Goal: Task Accomplishment & Management: Complete application form

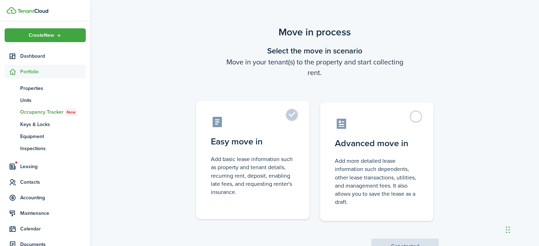
click at [286, 150] on label "Easy move in Add basic lease information such as property and tenant details, r…" at bounding box center [252, 160] width 113 height 118
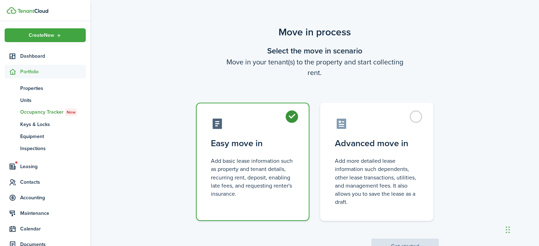
radio input "true"
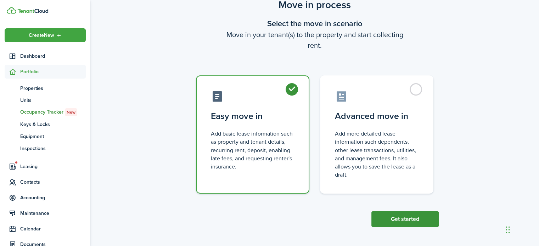
click at [397, 217] on button "Get started" at bounding box center [405, 220] width 67 height 16
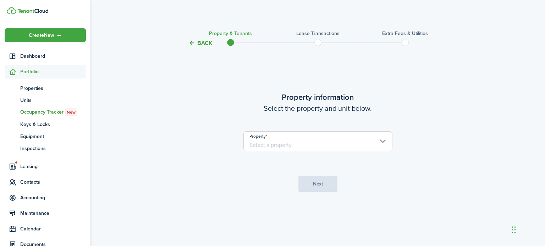
click at [211, 43] on button "Back" at bounding box center [200, 42] width 24 height 7
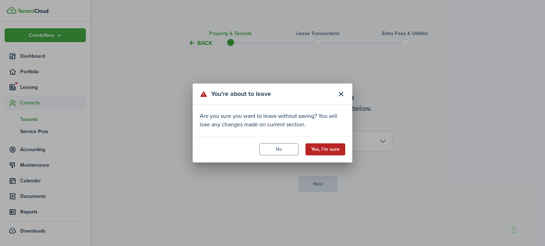
click at [327, 148] on button "Yes, I'm sure" at bounding box center [325, 150] width 40 height 12
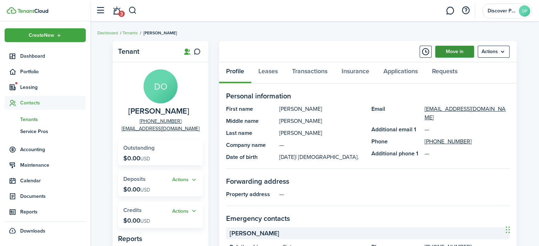
click at [455, 52] on link "Move in" at bounding box center [454, 52] width 39 height 12
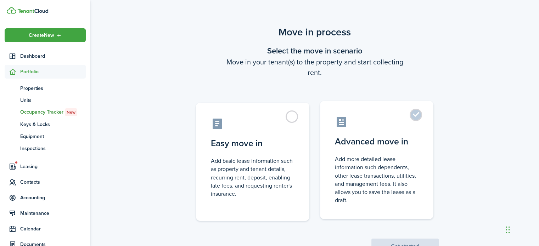
click at [396, 130] on label "Advanced move in Add more detailed lease information such dependents, other lea…" at bounding box center [376, 160] width 113 height 118
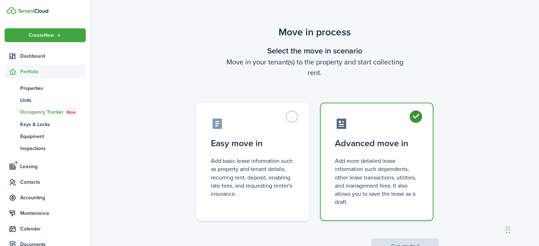
radio input "true"
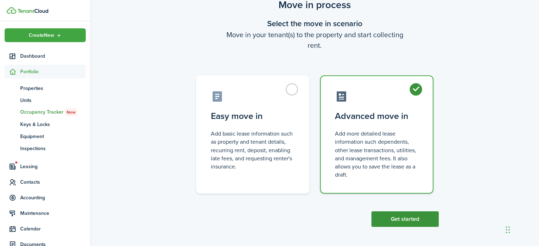
click at [405, 225] on button "Get started" at bounding box center [405, 220] width 67 height 16
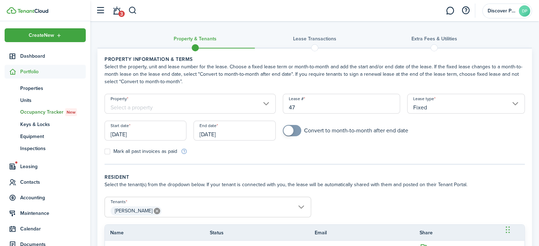
click at [237, 98] on input "Property" at bounding box center [190, 104] width 171 height 20
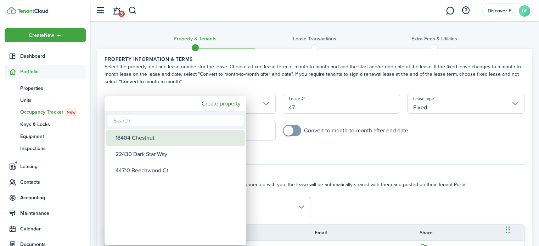
click at [140, 138] on div "18404 Chestnut" at bounding box center [179, 138] width 126 height 16
type input "18404 Chestnut"
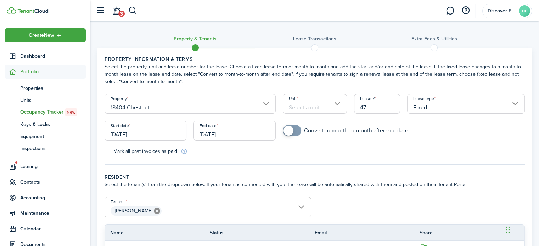
click at [317, 112] on input "Unit" at bounding box center [315, 104] width 64 height 20
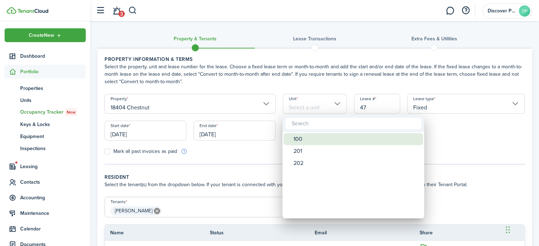
click at [312, 139] on div "100" at bounding box center [357, 139] width 126 height 12
type input "100"
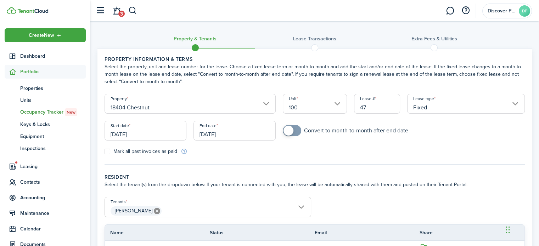
click at [154, 130] on input "[DATE]" at bounding box center [146, 131] width 82 height 20
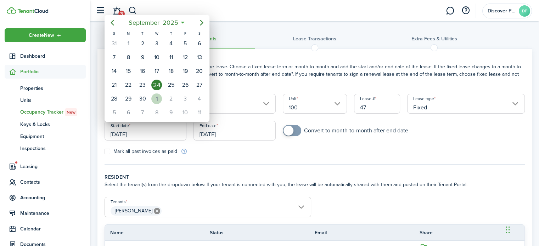
click at [159, 94] on div "1" at bounding box center [156, 99] width 11 height 11
type input "[DATE]"
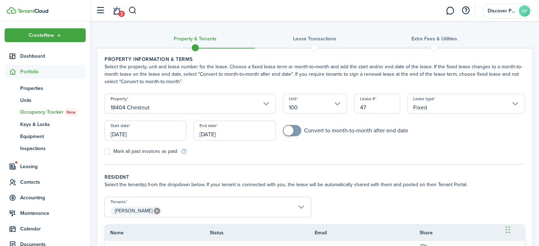
click at [238, 134] on input "[DATE]" at bounding box center [235, 131] width 82 height 20
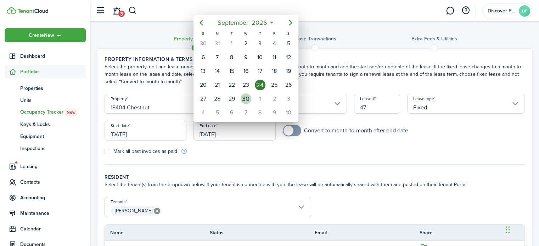
click at [245, 99] on div "30" at bounding box center [246, 99] width 11 height 11
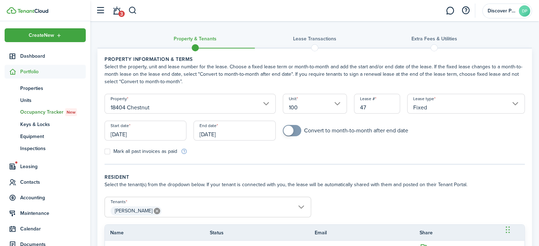
type input "[DATE]"
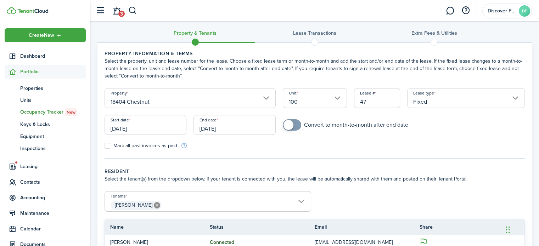
scroll to position [77, 0]
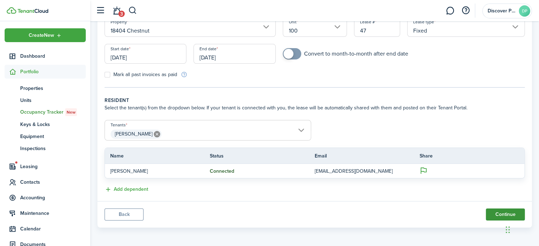
click at [499, 210] on button "Continue" at bounding box center [505, 215] width 39 height 12
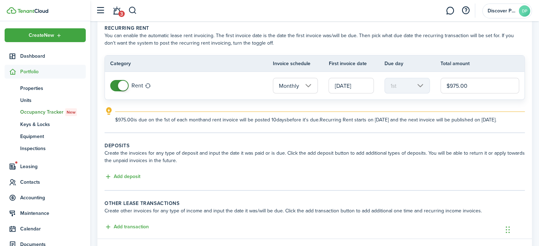
scroll to position [66, 0]
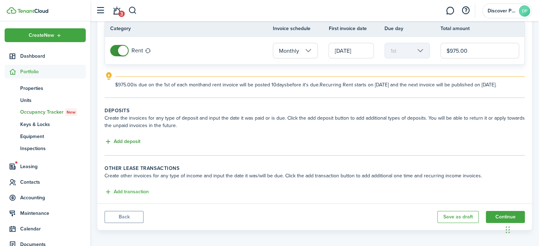
drag, startPoint x: 158, startPoint y: 134, endPoint x: 126, endPoint y: 137, distance: 32.7
click at [126, 137] on lease-classic-deposit "Deposits Create the invoices for any type of deposit and input the date it was …" at bounding box center [315, 126] width 420 height 39
click at [129, 138] on button "Add deposit" at bounding box center [123, 142] width 36 height 8
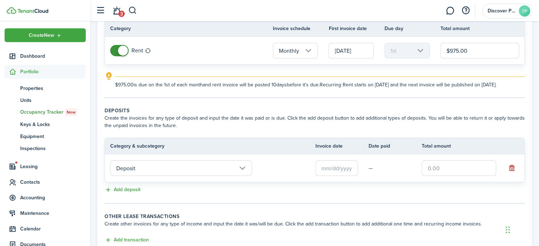
scroll to position [106, 0]
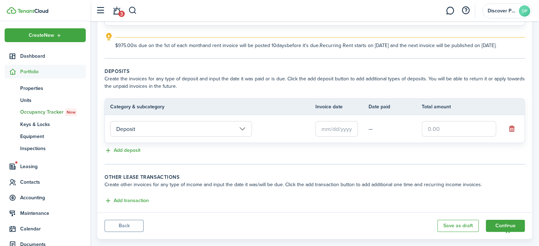
click at [235, 126] on input "Deposit" at bounding box center [181, 129] width 142 height 16
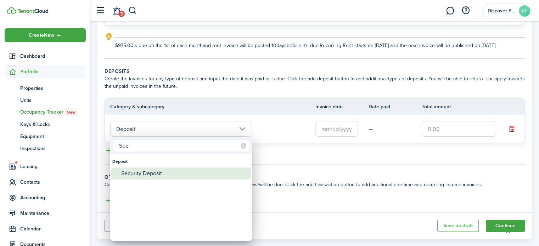
type input "Sec"
click at [149, 175] on div "Security Deposit" at bounding box center [184, 174] width 126 height 12
type input "Deposit / Security Deposit"
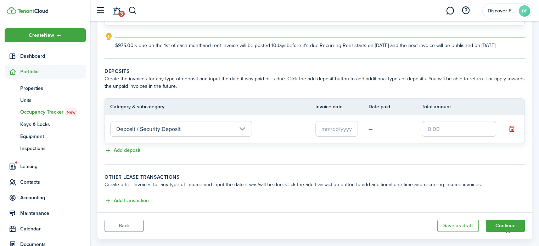
click at [332, 128] on input "text" at bounding box center [337, 129] width 43 height 16
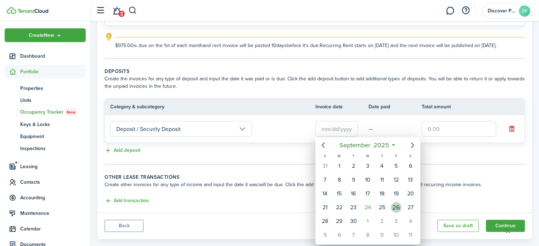
click at [396, 206] on div "26" at bounding box center [396, 207] width 11 height 11
type input "[DATE]"
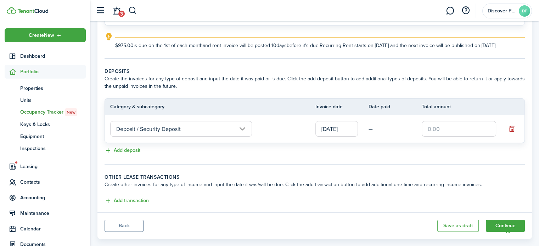
click at [456, 131] on input "text" at bounding box center [459, 129] width 74 height 16
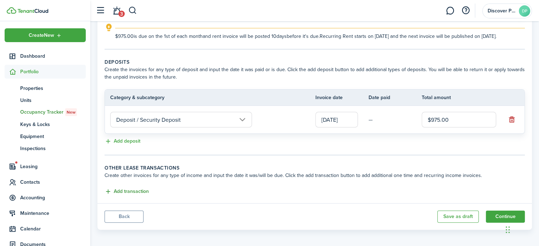
type input "$975.00"
click at [127, 188] on button "Add transaction" at bounding box center [127, 192] width 44 height 8
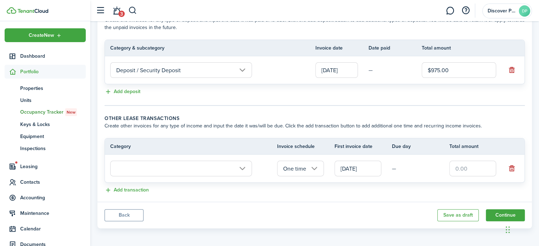
scroll to position [163, 0]
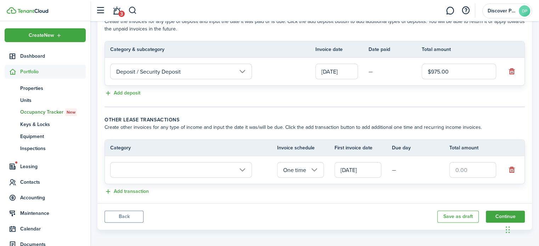
click at [303, 173] on input "One time" at bounding box center [300, 170] width 47 height 16
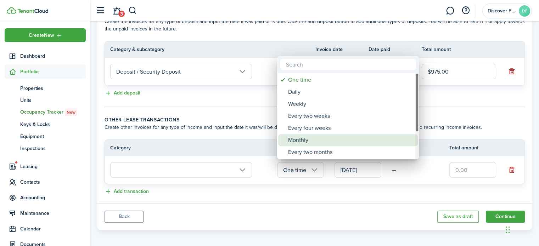
click at [302, 141] on div "Monthly" at bounding box center [351, 140] width 126 height 12
type input "Monthly"
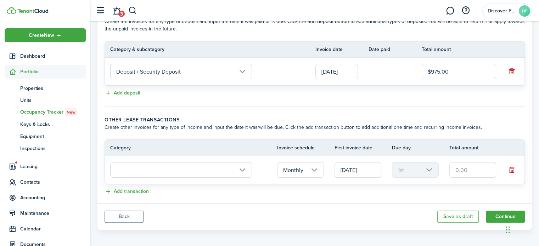
click at [203, 161] on td at bounding box center [191, 170] width 172 height 19
click at [204, 163] on input "text" at bounding box center [181, 170] width 142 height 16
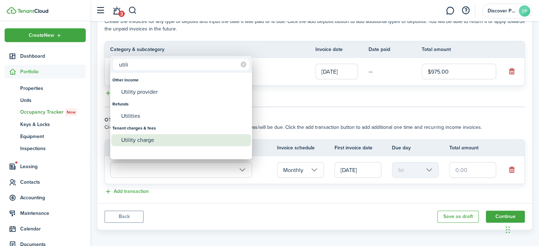
type input "utili"
click at [159, 140] on div "Utility charge" at bounding box center [184, 140] width 126 height 12
type input "Tenant charges & fees / Utility charge"
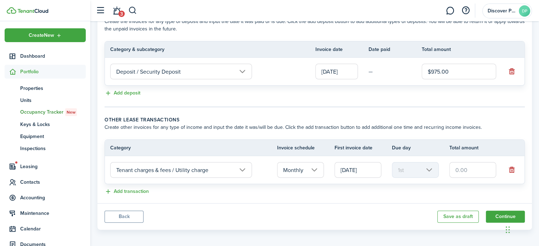
click at [361, 171] on input "[DATE]" at bounding box center [358, 170] width 47 height 16
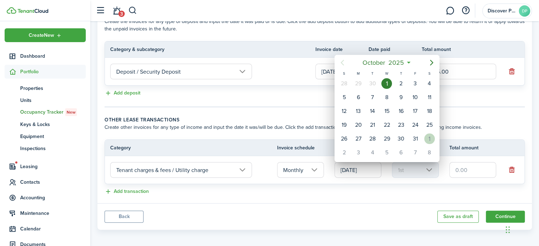
click at [433, 138] on div "1" at bounding box center [429, 139] width 11 height 11
type input "[DATE]"
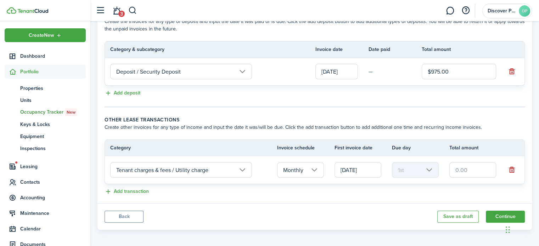
click at [472, 170] on input "text" at bounding box center [473, 170] width 47 height 16
type input "$50.00"
click at [271, 214] on panel-main-footer "Back Save as draft Continue" at bounding box center [314, 217] width 435 height 27
click at [499, 214] on button "Continue" at bounding box center [505, 217] width 39 height 12
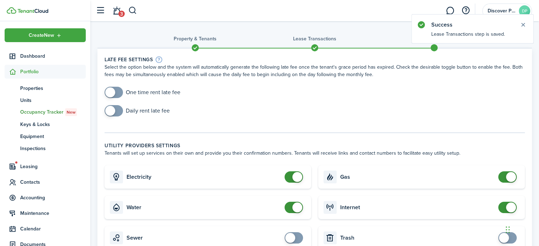
checkbox input "true"
click at [116, 93] on span at bounding box center [113, 92] width 7 height 11
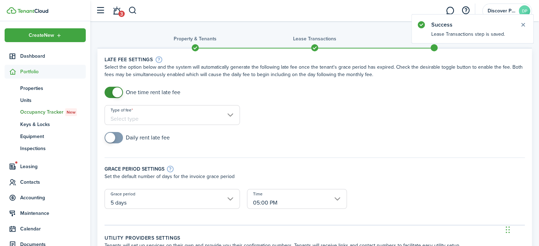
checkbox input "true"
click at [113, 137] on span at bounding box center [110, 138] width 10 height 10
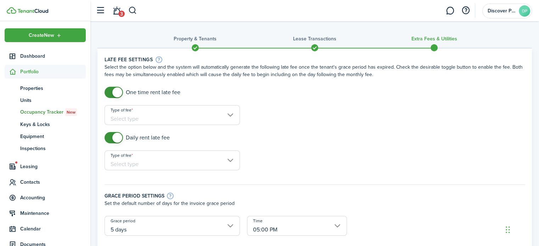
click at [163, 116] on input "Type of fee" at bounding box center [172, 115] width 135 height 20
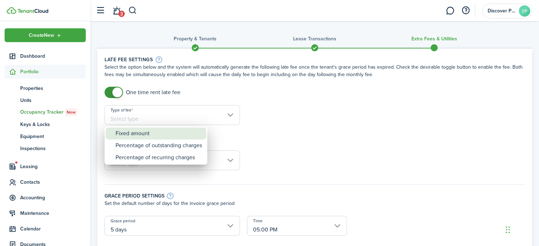
click at [141, 134] on div "Fixed amount" at bounding box center [159, 134] width 87 height 12
type input "Fixed amount"
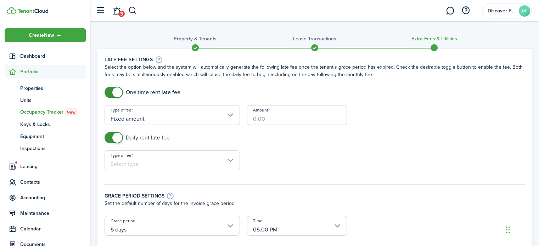
click at [254, 119] on input "Amount" at bounding box center [297, 115] width 100 height 20
click at [173, 161] on input "Type of fee" at bounding box center [172, 161] width 135 height 20
type input "$30.00"
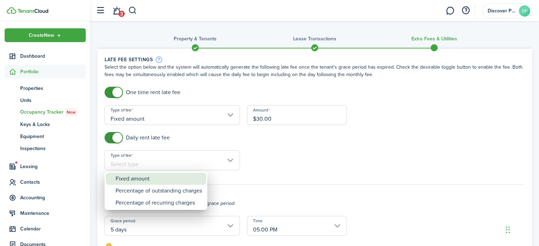
click at [140, 178] on div "Fixed amount" at bounding box center [159, 179] width 87 height 12
type input "Fixed amount"
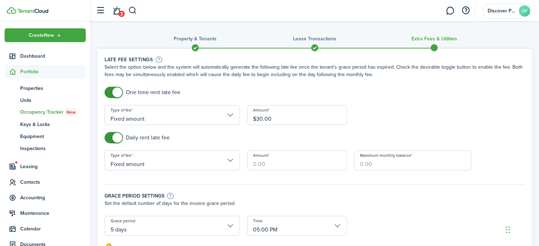
click at [254, 164] on input "Amount" at bounding box center [297, 161] width 100 height 20
type input "$15.00"
click at [375, 164] on input "Maximum monthly balance" at bounding box center [413, 161] width 118 height 20
type input "$45.00"
click at [340, 135] on div "Daily rent late fee" at bounding box center [315, 141] width 428 height 18
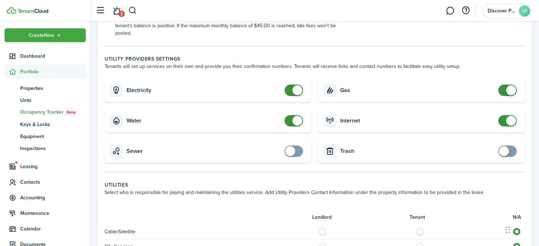
scroll to position [245, 0]
checkbox input "false"
click at [297, 90] on span at bounding box center [297, 91] width 10 height 10
checkbox input "false"
click at [294, 119] on span at bounding box center [297, 121] width 10 height 10
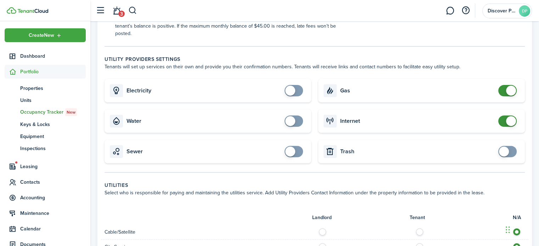
checkbox input "false"
click at [505, 91] on span at bounding box center [507, 90] width 7 height 11
checkbox input "false"
click at [505, 122] on span at bounding box center [507, 121] width 7 height 11
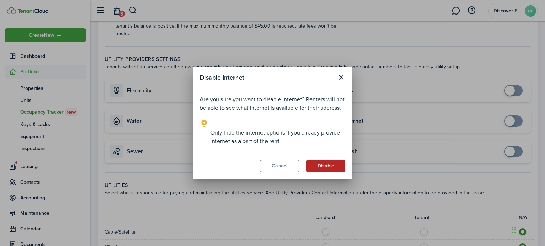
click at [329, 168] on button "Disable" at bounding box center [325, 166] width 39 height 12
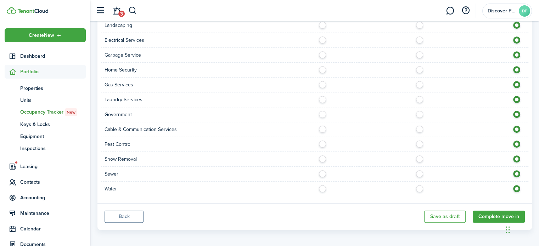
scroll to position [527, 0]
click at [495, 218] on button "Complete move in" at bounding box center [499, 216] width 52 height 12
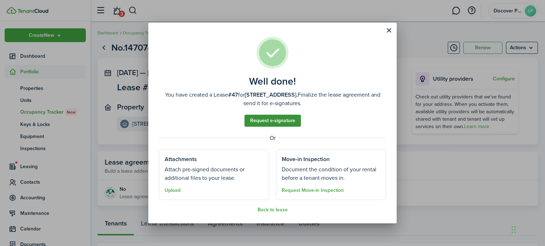
click at [271, 119] on link "Request e-signature" at bounding box center [272, 121] width 56 height 12
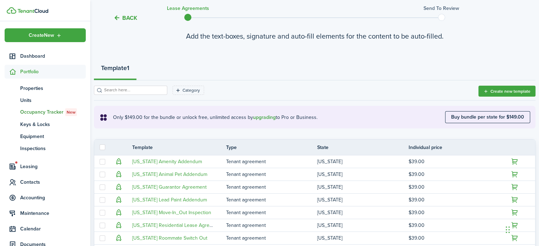
scroll to position [201, 0]
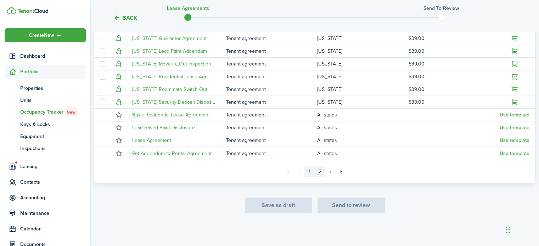
click at [318, 173] on link "2" at bounding box center [320, 172] width 11 height 11
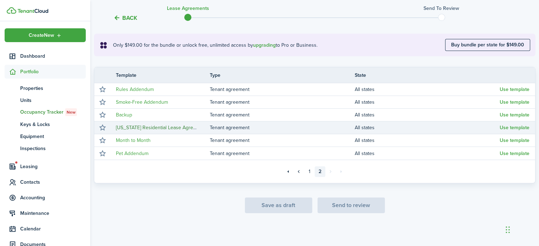
scroll to position [123, 0]
click at [164, 128] on link "[US_STATE] Residential Lease Agreement Template With HOA Clause" at bounding box center [191, 128] width 151 height 7
click at [504, 129] on button "Use template" at bounding box center [515, 129] width 30 height 6
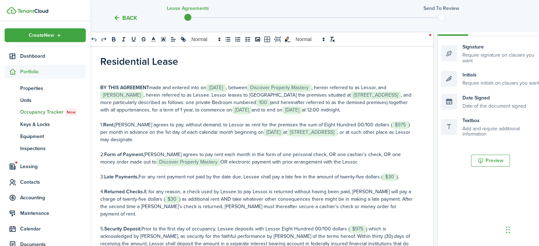
click at [312, 90] on span "Discover Property Mastery" at bounding box center [279, 87] width 64 height 7
click at [328, 88] on p "BY THIS AGREEMENT made and entered into on ﻿ [DATE] ﻿, between﻿ Discover Proper…" at bounding box center [257, 99] width 314 height 30
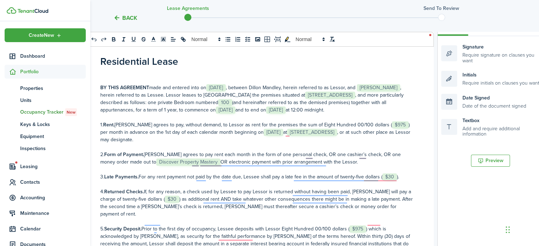
click at [193, 102] on p "BY THIS AGREEMENT made and entered into on ﻿ [DATE] ﻿, between﻿ [PERSON_NAME], …" at bounding box center [257, 99] width 314 height 30
click at [233, 103] on p "BY THIS AGREEMENT made and entered into on ﻿ [DATE] ﻿, between﻿ [PERSON_NAME], …" at bounding box center [257, 99] width 314 height 30
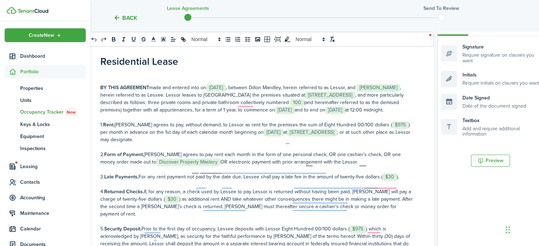
click at [227, 104] on p "BY THIS AGREEMENT made and entered into on ﻿ [DATE] ﻿, between﻿ [PERSON_NAME], …" at bounding box center [257, 99] width 314 height 30
click at [185, 104] on p "BY THIS AGREEMENT made and entered into on ﻿ [DATE] ﻿, between﻿ [PERSON_NAME], …" at bounding box center [257, 99] width 314 height 30
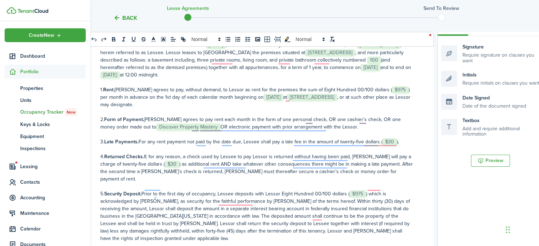
scroll to position [44, 0]
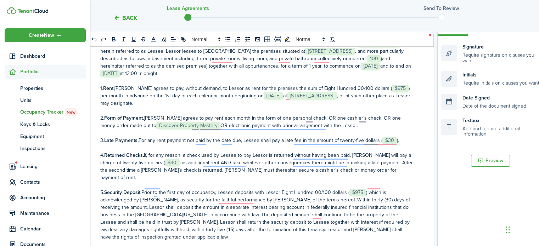
click at [312, 88] on p "1. Rent. [PERSON_NAME] agrees to pay, without demand, to Lessor as rent for the…" at bounding box center [257, 96] width 314 height 22
click at [332, 88] on p "1. Rent. [PERSON_NAME] agrees to pay, without demand, to Lessor as rent for the…" at bounding box center [257, 96] width 314 height 22
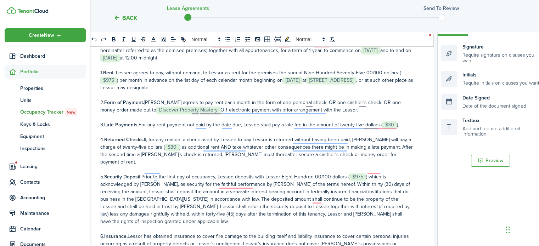
scroll to position [60, 0]
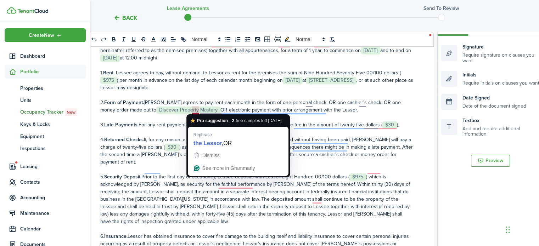
click at [191, 110] on p "2. Form of Payment. [PERSON_NAME] agrees to pay rent each month in the form of …" at bounding box center [257, 106] width 314 height 15
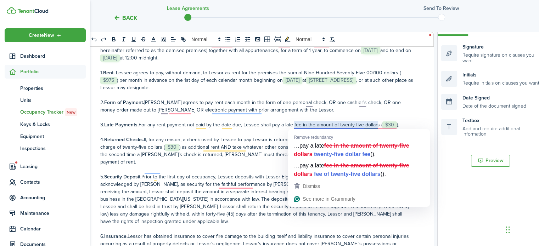
click at [363, 126] on p "3. Late Payments. For any rent payment not paid by the date due, Lessee shall p…" at bounding box center [257, 124] width 314 height 7
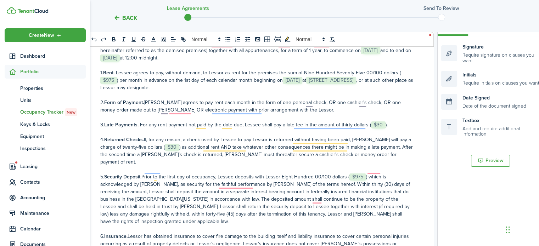
click at [383, 126] on p "3. Late Payments. For any rent payment not paid by the date due, Lessee shall p…" at bounding box center [257, 124] width 314 height 7
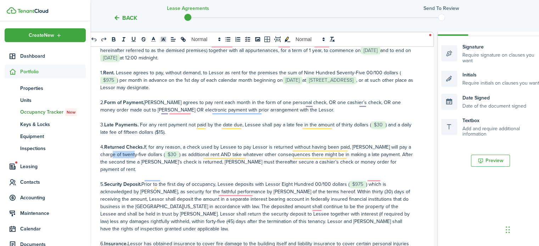
drag, startPoint x: 129, startPoint y: 153, endPoint x: 107, endPoint y: 156, distance: 22.5
click at [107, 156] on p "4. Returned Checks. If, for any reason, a check used by Lessee to pay Lessor is…" at bounding box center [257, 159] width 314 height 30
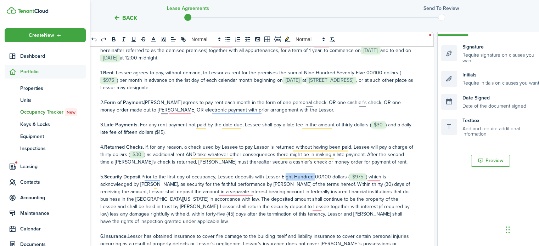
drag, startPoint x: 313, startPoint y: 178, endPoint x: 284, endPoint y: 176, distance: 29.5
click at [284, 176] on p "5. Security Deposit. Prior to the first day of occupancy, Lessee deposits with …" at bounding box center [257, 199] width 314 height 52
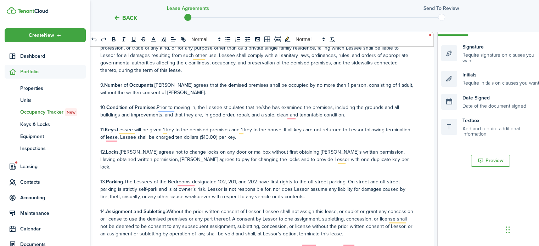
scroll to position [0, 0]
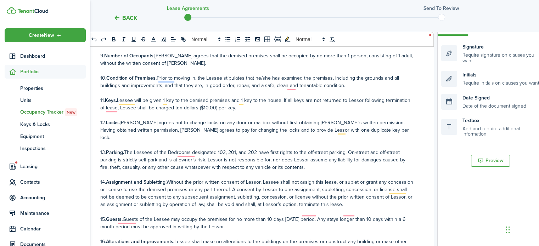
click at [173, 98] on p "11. Keys. Lessee will be given 1 key to the demised premises and 1 key to the h…" at bounding box center [257, 104] width 314 height 15
drag, startPoint x: 299, startPoint y: 101, endPoint x: 251, endPoint y: 101, distance: 48.6
click at [251, 101] on p "11. Keys. Lessee will be given 1 access code to the demised premises and 1 key …" at bounding box center [257, 104] width 314 height 15
click at [216, 107] on p "11. Keys. Lessee will be given 1 access code to the demised premises. If all ke…" at bounding box center [257, 104] width 314 height 15
drag, startPoint x: 216, startPoint y: 108, endPoint x: 250, endPoint y: 100, distance: 35.9
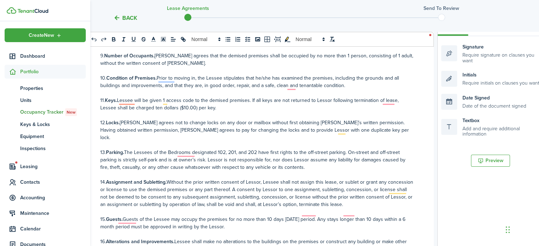
click at [250, 100] on p "11. Keys. Lessee will be given 1 access code to the demised premises. If all ke…" at bounding box center [257, 104] width 314 height 15
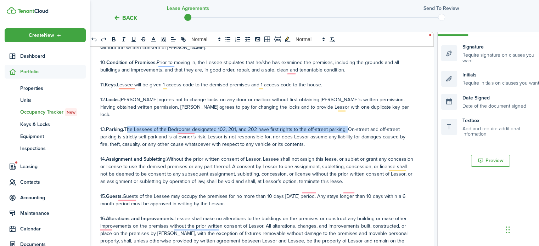
drag, startPoint x: 345, startPoint y: 122, endPoint x: 126, endPoint y: 122, distance: 218.4
click at [126, 126] on p "13. Parking. The Lessees of the Bedrooms designated 102, 201, and 202 have firs…" at bounding box center [257, 137] width 314 height 22
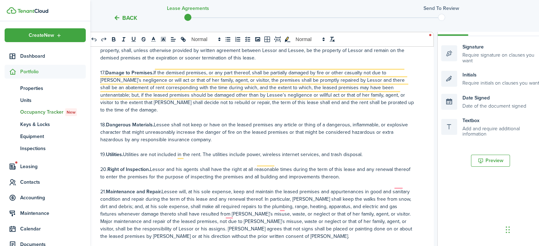
click at [320, 151] on p "19. Utilities. Utilities are not included in the rent. The utilities include po…" at bounding box center [257, 154] width 314 height 7
click at [388, 151] on p "19. Utilities. Utilities are not included in the rent. The utilities include po…" at bounding box center [257, 154] width 314 height 7
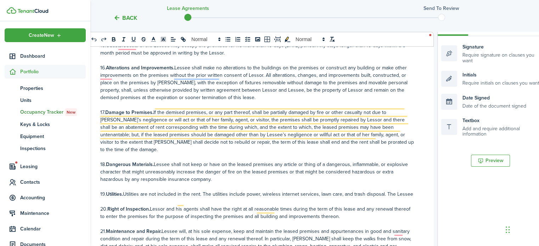
scroll to position [510, 0]
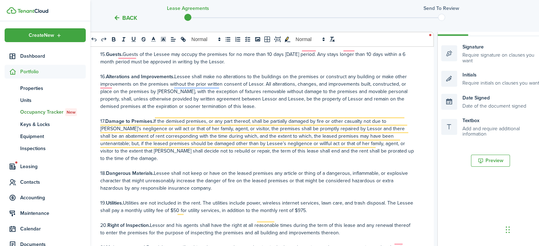
click at [186, 200] on p "19. Utilities. Utilities are not included in the rent. The utilities include po…" at bounding box center [257, 207] width 314 height 15
click at [355, 200] on p "19. Utilities. Utilities are not included in the rent. The utilities include po…" at bounding box center [257, 207] width 314 height 15
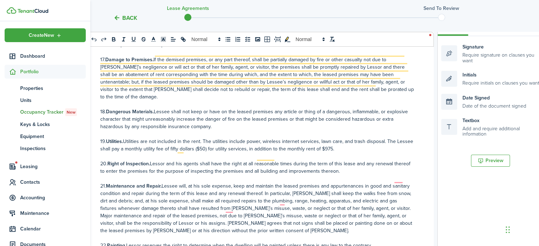
scroll to position [572, 0]
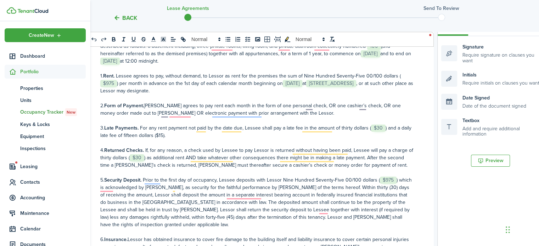
click at [166, 129] on p "3. Late Payments. For any rent payment not paid by the date due, Lessee shall p…" at bounding box center [257, 131] width 314 height 15
drag, startPoint x: 121, startPoint y: 83, endPoint x: 279, endPoint y: 83, distance: 158.8
click at [279, 83] on p "1. Rent. [PERSON_NAME] agrees to pay, without demand, to Lessor as rent for the…" at bounding box center [257, 83] width 314 height 22
copy p "per month in advance on the 1st day of each calendar month beginning on"
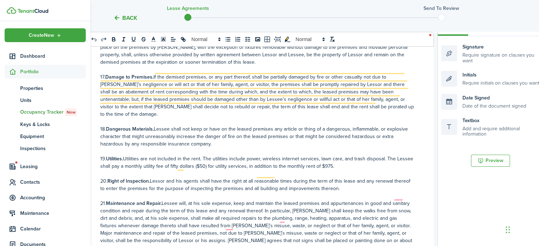
click at [261, 155] on p "19. Utilities. Utilities are not included in the rent. The utilities include po…" at bounding box center [257, 162] width 314 height 15
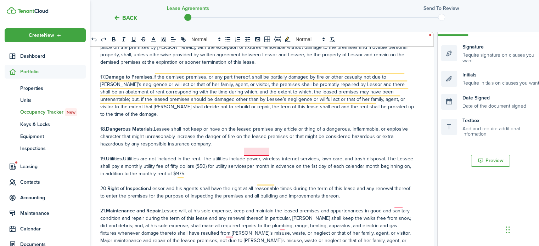
click at [261, 155] on p "19. Utilities. Utilities are not included in the rent. The utilities include po…" at bounding box center [257, 166] width 314 height 22
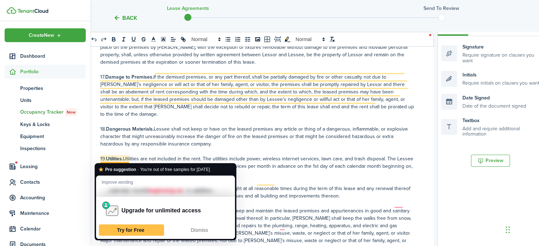
click at [128, 160] on p "19. Utilities. Utilities are not included in the rent. The utilities include po…" at bounding box center [257, 166] width 314 height 22
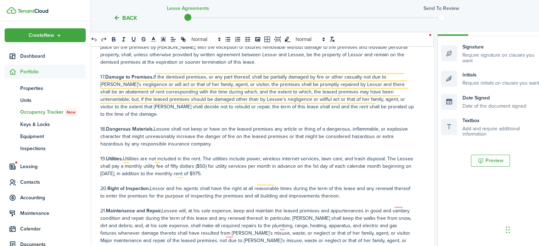
click at [266, 156] on p "19. Utilities. Utilities are not included in the rent. The utilities include po…" at bounding box center [257, 166] width 314 height 22
click at [158, 155] on p "19. Utilities. Utilities are not included in the rent. The utilities include po…" at bounding box center [257, 166] width 314 height 22
click at [236, 160] on p "19. Utilities. Utilities are not included in the rent. The utilities include po…" at bounding box center [257, 166] width 314 height 22
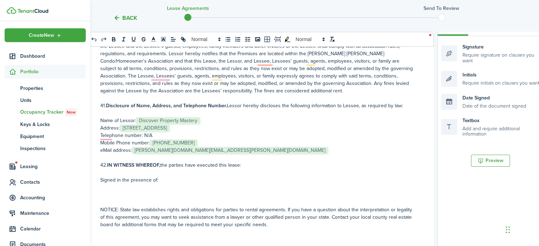
click at [204, 117] on p "Name of Lessor: ﻿ Discover Property Mastery ﻿" at bounding box center [257, 120] width 314 height 7
click at [249, 124] on p "Address: ﻿ [STREET_ADDRESS] ﻿" at bounding box center [257, 127] width 314 height 7
click at [199, 139] on p "Mobile Phone number: ﻿ [PHONE_NUMBER] ﻿" at bounding box center [257, 142] width 314 height 7
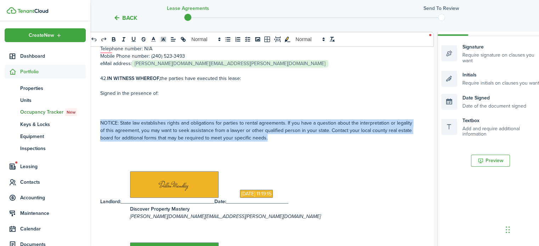
drag, startPoint x: 279, startPoint y: 124, endPoint x: 99, endPoint y: 107, distance: 180.2
click at [99, 107] on div "Residential Lease BY THIS AGREEMENT made and entered into on ﻿ [DATE] ﻿, betwee…" at bounding box center [257, 168] width 342 height 278
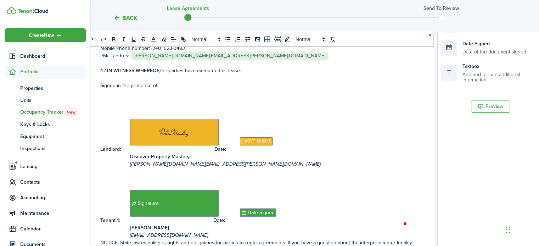
click at [99, 229] on div "Residential Lease BY THIS AGREEMENT made and entered into on ﻿ [DATE] ﻿, betwee…" at bounding box center [257, 114] width 342 height 278
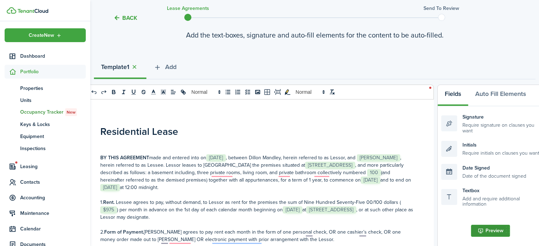
click at [488, 229] on button "Preview" at bounding box center [490, 231] width 39 height 12
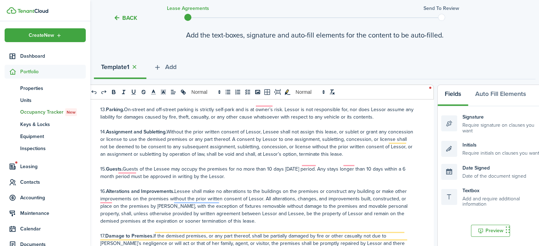
scroll to position [568, 0]
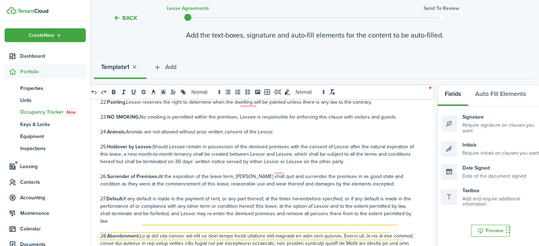
click at [199, 147] on p "25. Holdover by Lessee. Should Lessee remain in possession of the demised premi…" at bounding box center [257, 154] width 314 height 22
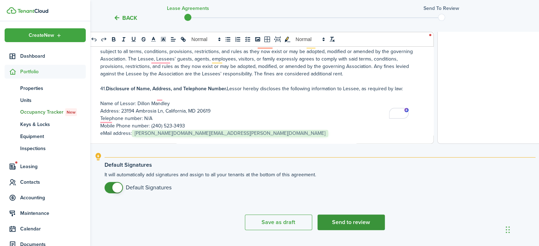
click at [342, 223] on button "Send to review" at bounding box center [351, 223] width 67 height 16
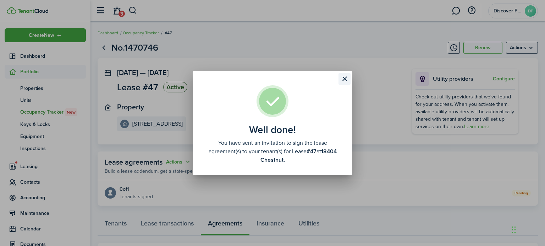
click at [346, 76] on button "Close modal" at bounding box center [344, 79] width 12 height 12
